Goal: Task Accomplishment & Management: Manage account settings

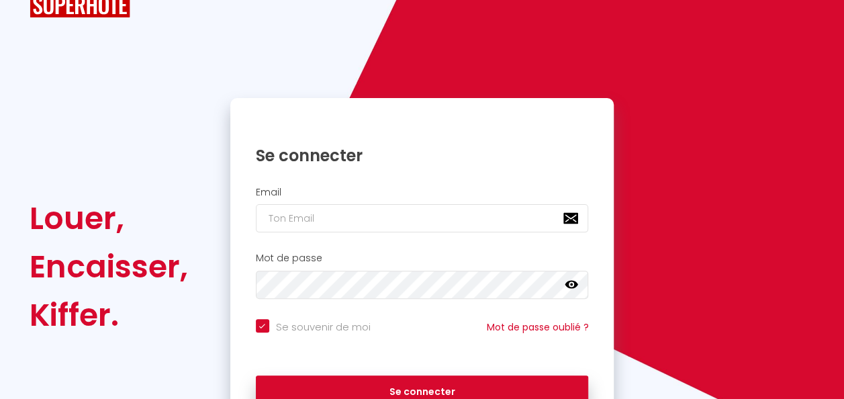
scroll to position [67, 0]
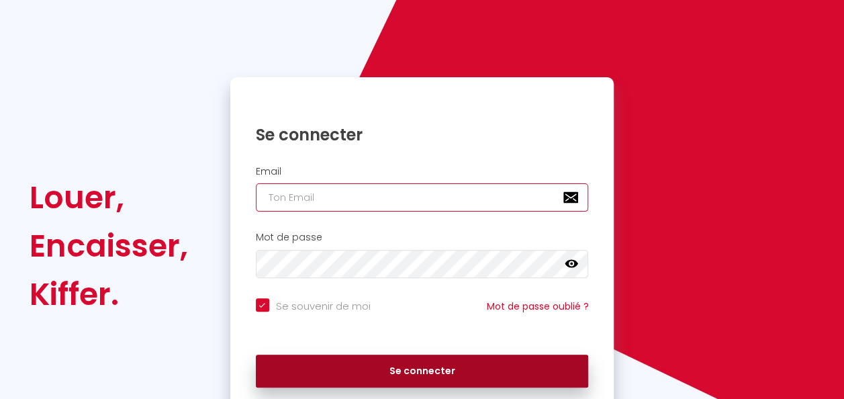
type input "[EMAIL_ADDRESS][DOMAIN_NAME]"
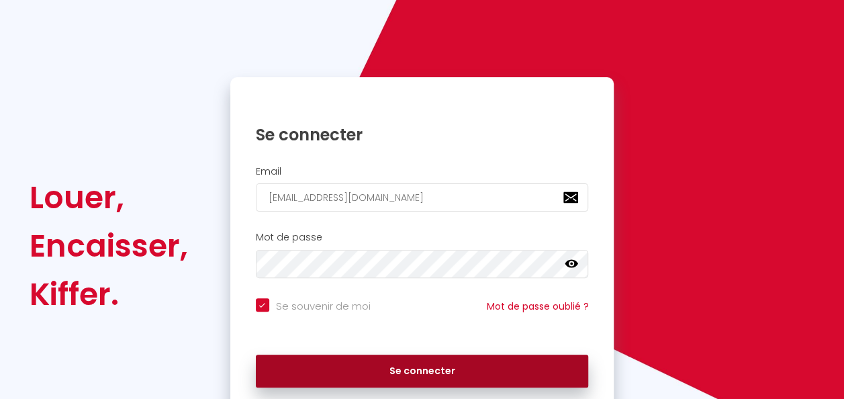
click at [371, 377] on button "Se connecter" at bounding box center [422, 371] width 333 height 34
checkbox input "true"
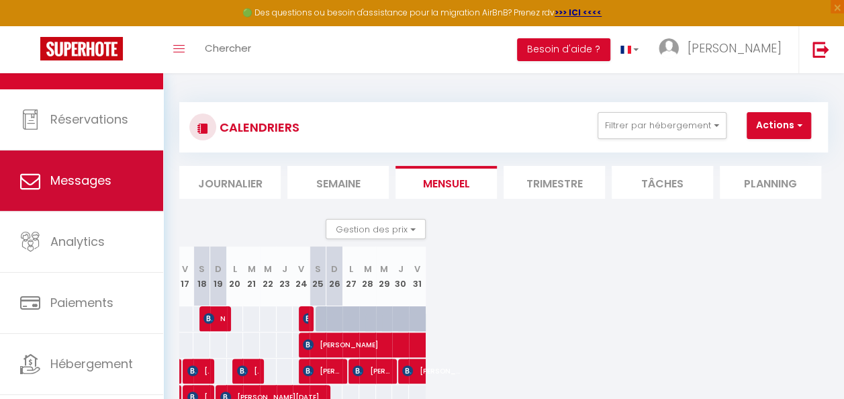
scroll to position [71, 0]
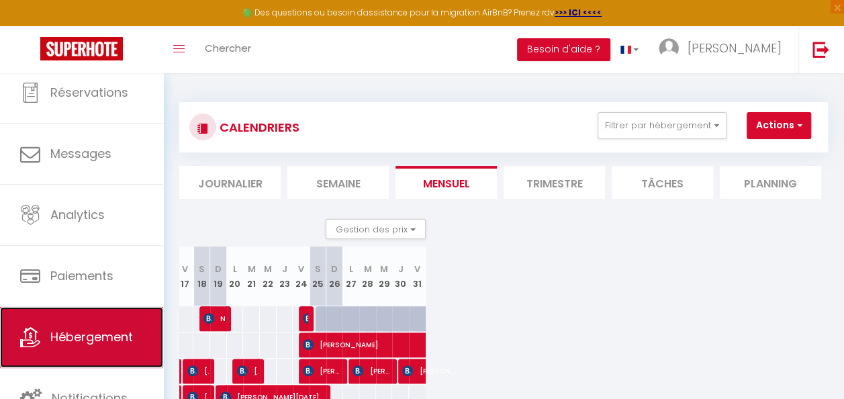
click at [50, 332] on span "Hébergement" at bounding box center [91, 336] width 83 height 17
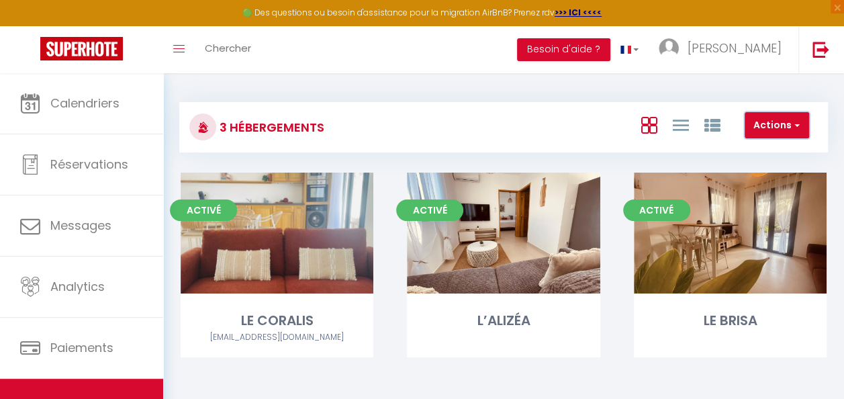
click at [803, 121] on button "Actions" at bounding box center [776, 125] width 64 height 27
click at [433, 83] on div "3 Hébergements Actions Créer un Hébergement Nouveau groupe Initialiser les appa…" at bounding box center [503, 240] width 681 height 334
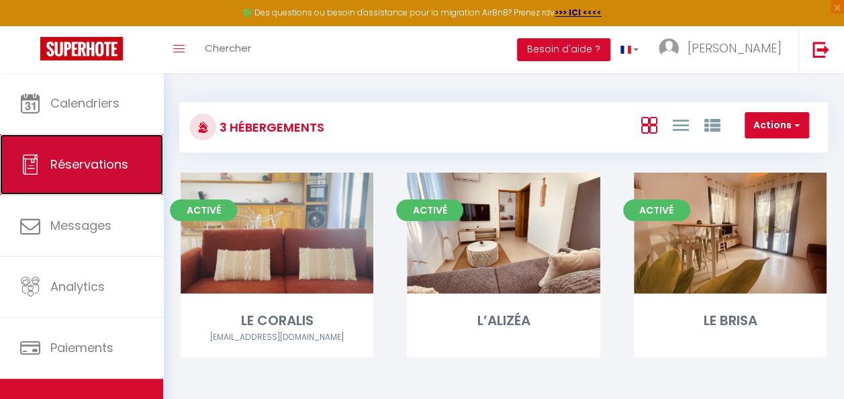
click at [104, 170] on span "Réservations" at bounding box center [89, 164] width 78 height 17
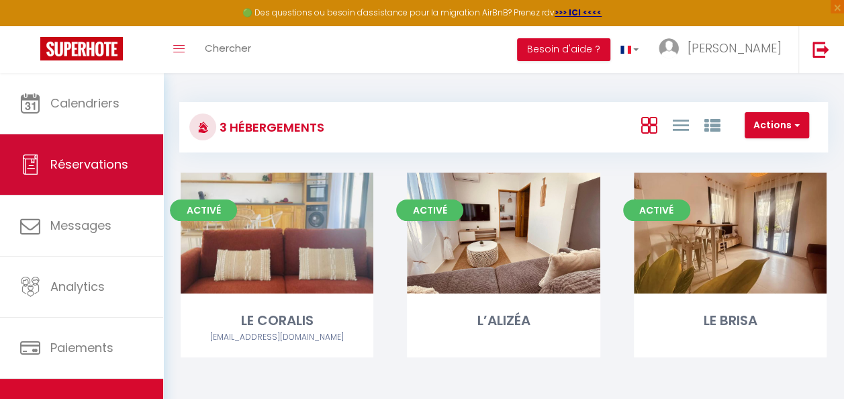
select select "not_cancelled"
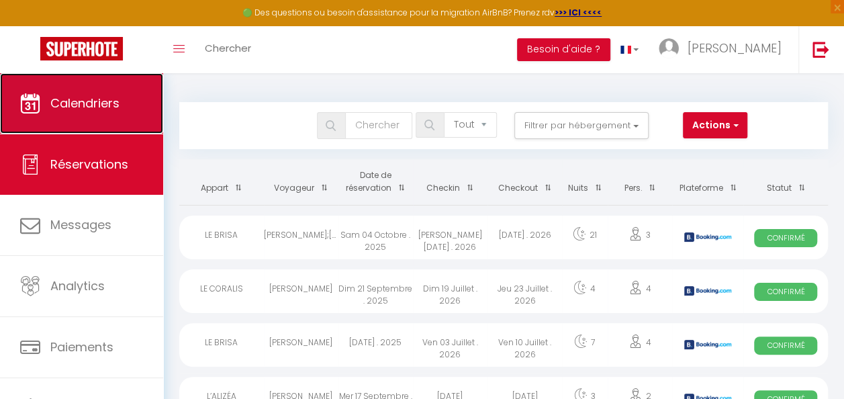
click at [87, 103] on span "Calendriers" at bounding box center [84, 103] width 69 height 17
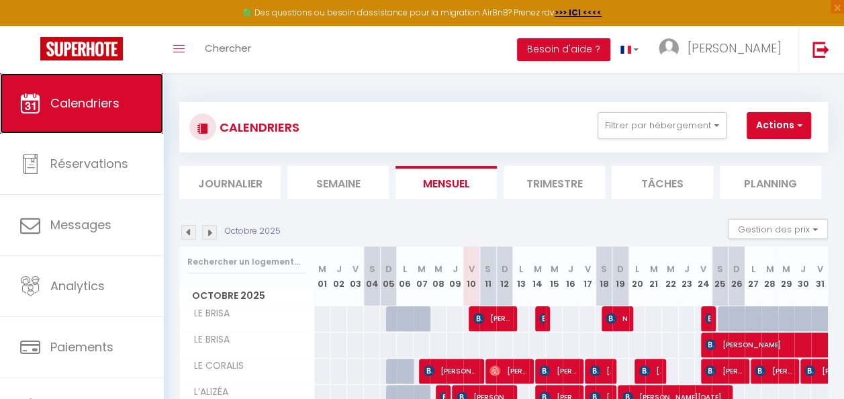
click at [87, 103] on span "Calendriers" at bounding box center [84, 103] width 69 height 17
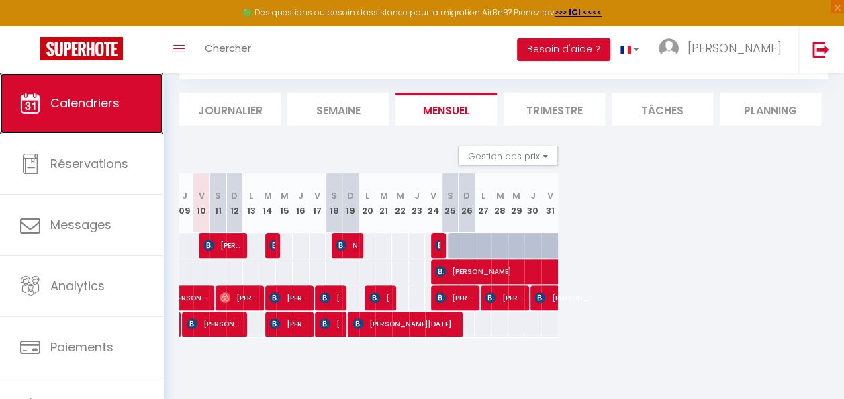
scroll to position [0, 404]
